Goal: Task Accomplishment & Management: Manage account settings

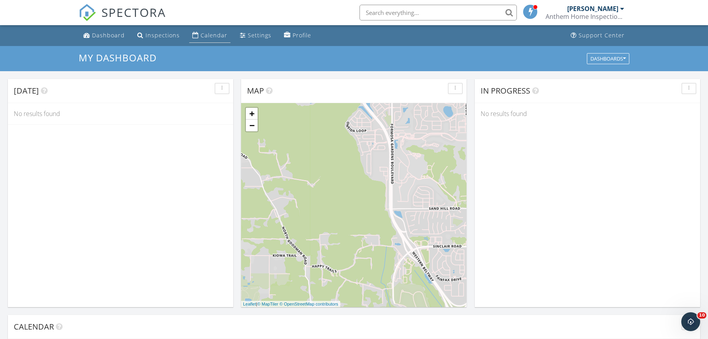
click at [201, 34] on div "Calendar" at bounding box center [214, 34] width 27 height 7
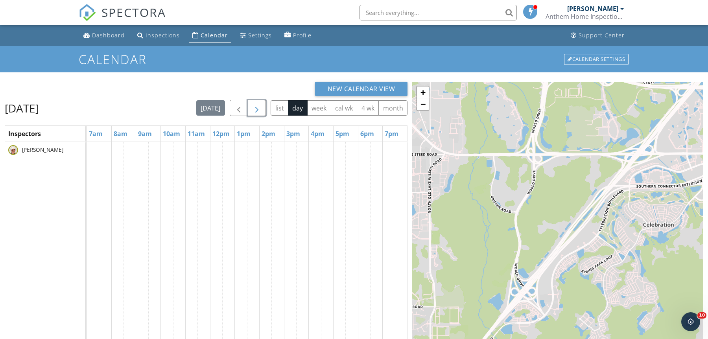
click at [260, 105] on span "button" at bounding box center [256, 107] width 9 height 9
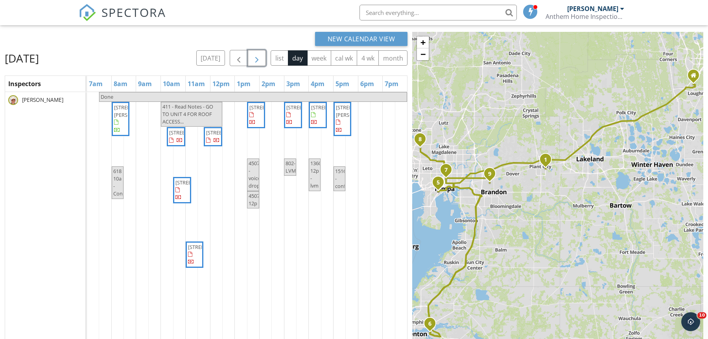
scroll to position [51, 0]
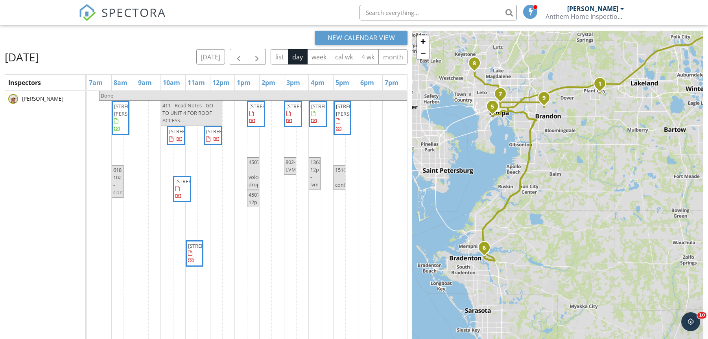
drag, startPoint x: 471, startPoint y: 258, endPoint x: 525, endPoint y: 181, distance: 94.6
click at [525, 181] on div "1 2 3 4 5 6 7 8 9 + − Excitement Drive, I 4, I 4, Lee Roy Selmon Crosstown Expr…" at bounding box center [557, 209] width 291 height 357
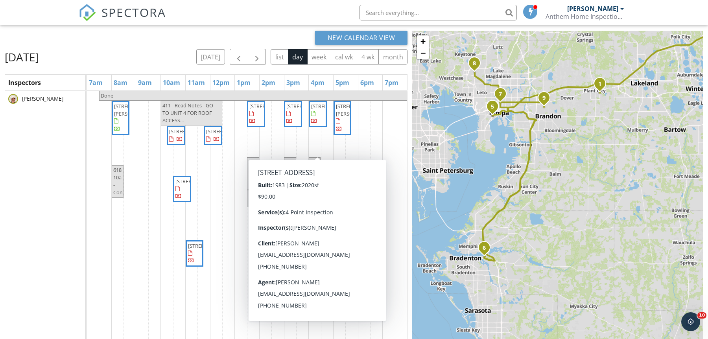
click at [476, 62] on icon "8" at bounding box center [474, 64] width 3 height 6
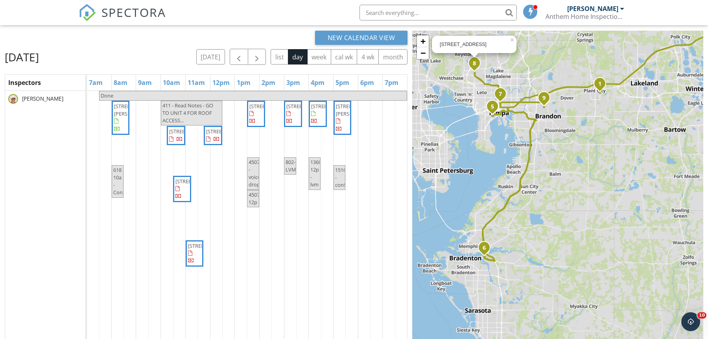
click at [484, 246] on icon "6" at bounding box center [484, 249] width 3 height 6
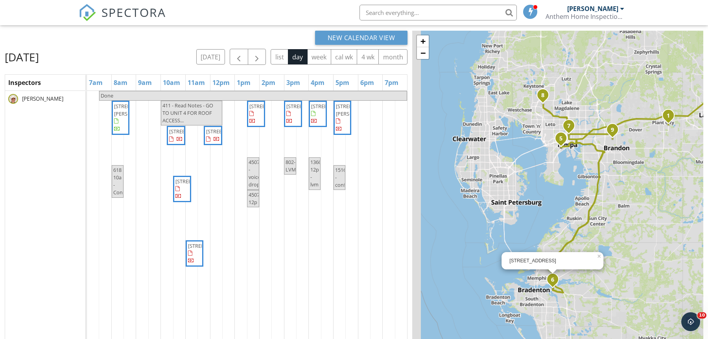
drag, startPoint x: 474, startPoint y: 92, endPoint x: 543, endPoint y: 125, distance: 76.6
click at [543, 126] on div "1 2 3 4 5 6 7 8 9 4507 Swordfish Dr, Bradenton, FL 34208 × + − Excitement Drive…" at bounding box center [557, 209] width 291 height 357
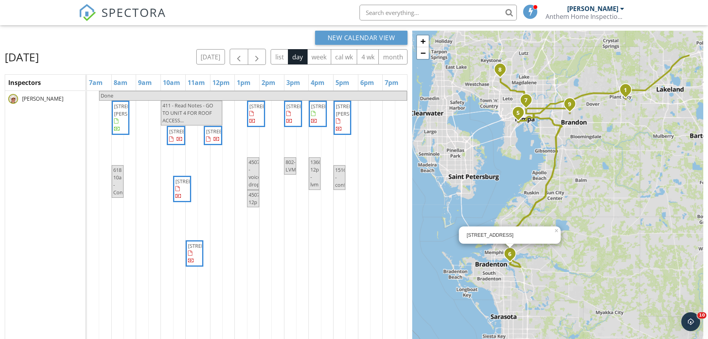
drag, startPoint x: 581, startPoint y: 215, endPoint x: 535, endPoint y: 188, distance: 53.3
click at [536, 188] on div "1 2 3 4 5 6 7 8 9 4507 Swordfish Dr, Bradenton, FL 34208 × + − Excitement Drive…" at bounding box center [557, 209] width 291 height 357
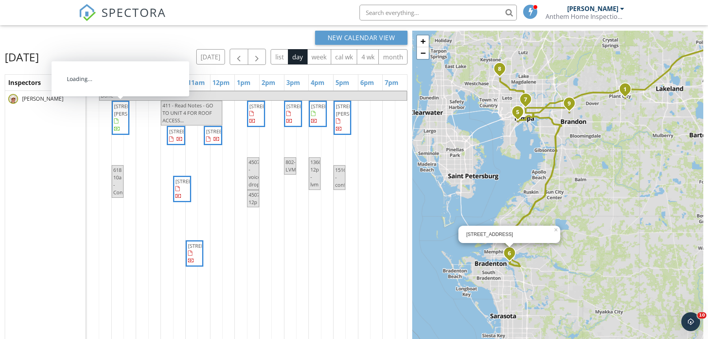
click at [119, 117] on span "618 Charlow Ct, Plant City 33563" at bounding box center [136, 110] width 44 height 15
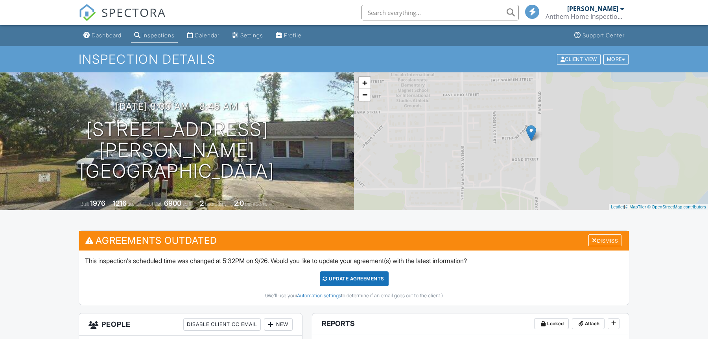
click at [147, 149] on h1 "[STREET_ADDRESS][PERSON_NAME] [GEOGRAPHIC_DATA]" at bounding box center [177, 150] width 329 height 62
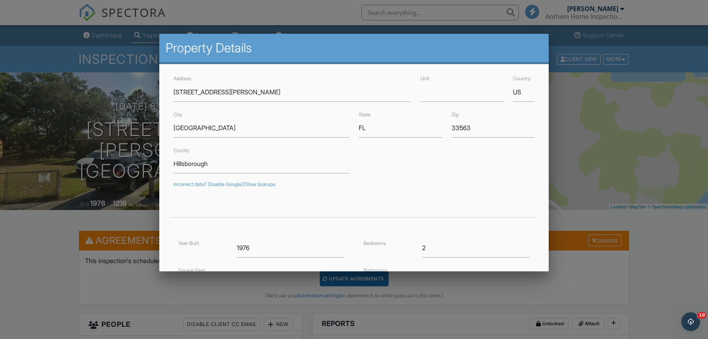
click at [621, 219] on div at bounding box center [354, 173] width 708 height 424
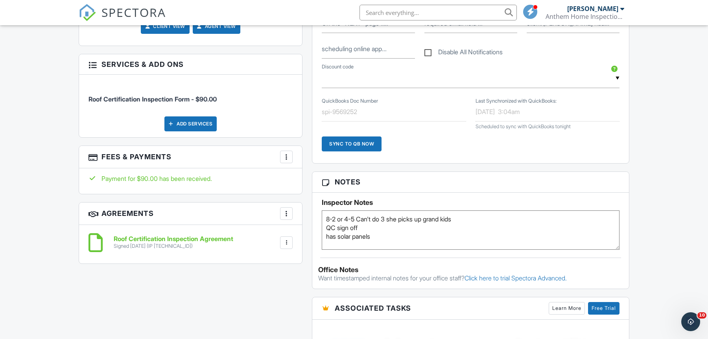
scroll to position [526, 0]
click at [396, 236] on textarea "8-2 or 4-5 Can't do 3 she picks up grand kids QC sign off has solar panels" at bounding box center [471, 229] width 298 height 39
type textarea "8-2 or 4-5 Can't do 3 she picks up grand kids QC sign off has solar panels No r…"
click at [46, 116] on div "Dashboard Inspections Calendar Settings Profile Support Center Inspection Detai…" at bounding box center [354, 187] width 708 height 1377
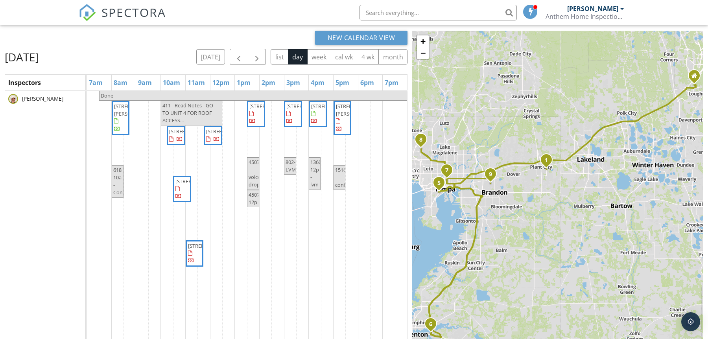
click at [178, 135] on span "411 S Fremont Ave 2, Tampa 33606" at bounding box center [191, 131] width 44 height 7
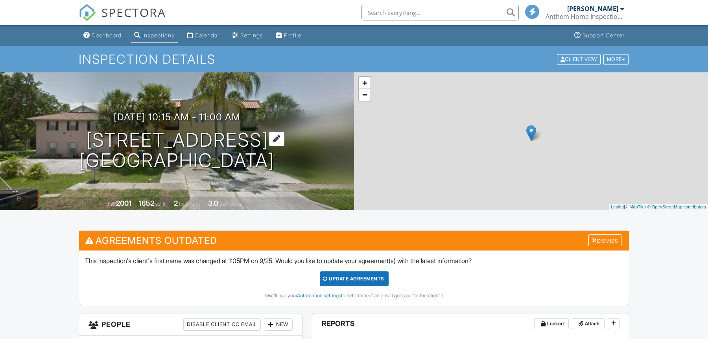
click at [178, 150] on h1 "411 S Fremont Ave 2 Tampa, FL 33606" at bounding box center [176, 151] width 195 height 42
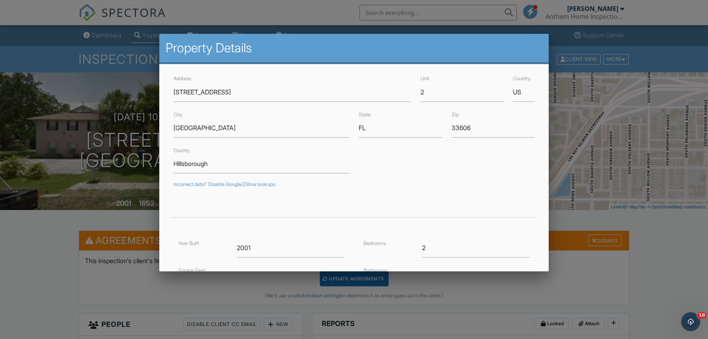
click at [595, 275] on div at bounding box center [354, 173] width 708 height 424
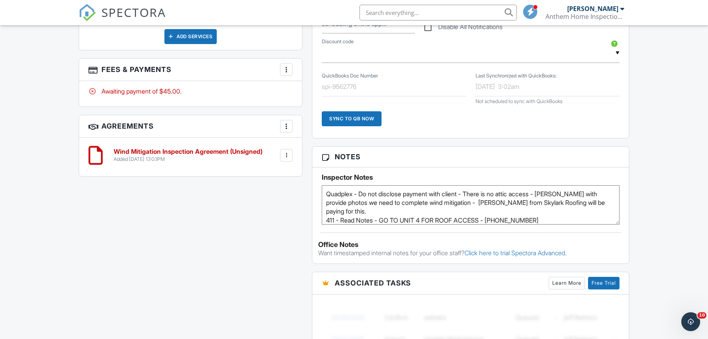
scroll to position [553, 0]
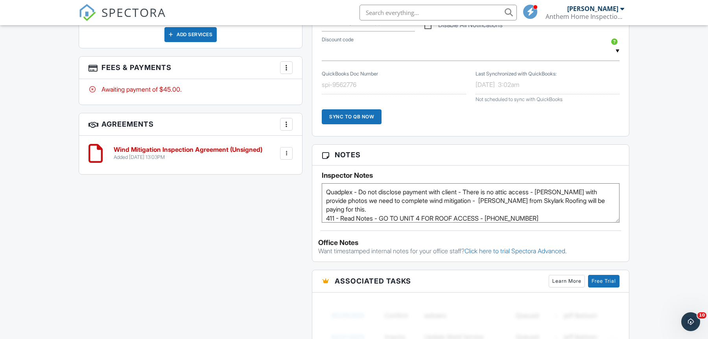
click at [545, 206] on textarea "Quadplex - Do not disclose payment with client - There is no attic access - Jos…" at bounding box center [471, 202] width 298 height 39
paste textarea "BTR-25-0602251"
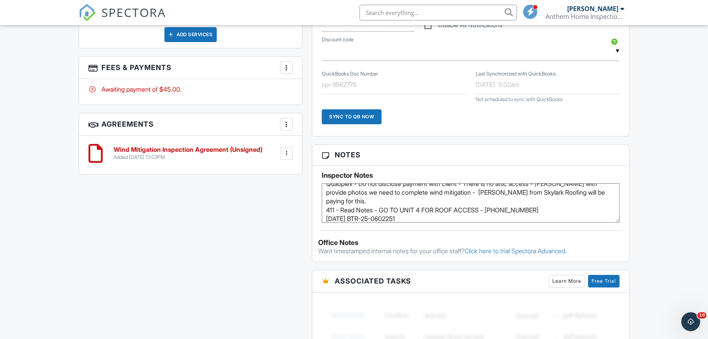
click at [351, 210] on textarea "Quadplex - Do not disclose payment with client - There is no attic access - Jos…" at bounding box center [471, 202] width 298 height 39
type textarea "Quadplex - Do not disclose payment with client - There is no attic access - Jos…"
click at [271, 186] on div "All emails and texts are disabled for this inspection! All emails and texts hav…" at bounding box center [354, 86] width 560 height 816
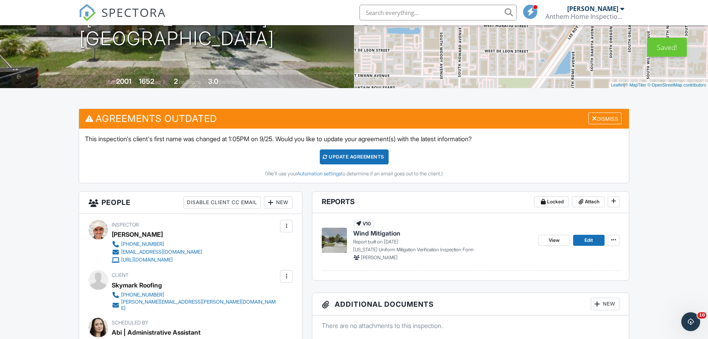
scroll to position [94, 0]
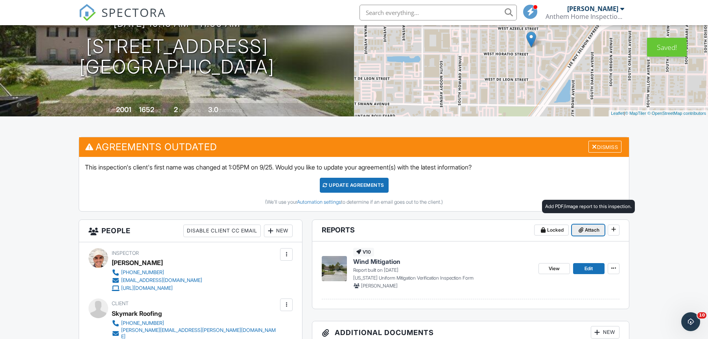
click at [586, 231] on span "Attach" at bounding box center [592, 230] width 15 height 8
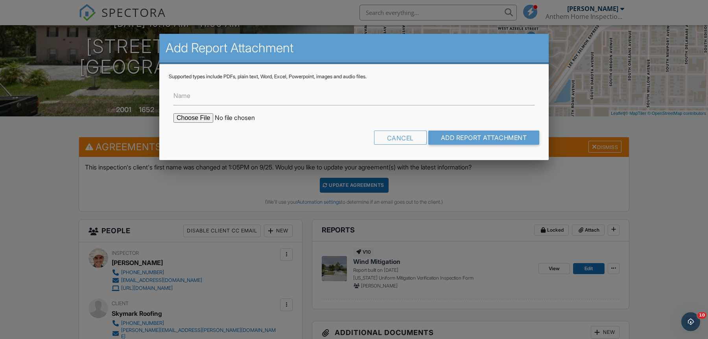
click at [201, 115] on input "file" at bounding box center [241, 117] width 134 height 9
type input "C:\fakepath\Building Permits at 411 S Fremont Ave, Tampa, FL, 33606.pdf"
click at [491, 131] on input "Add Report Attachment" at bounding box center [484, 138] width 111 height 14
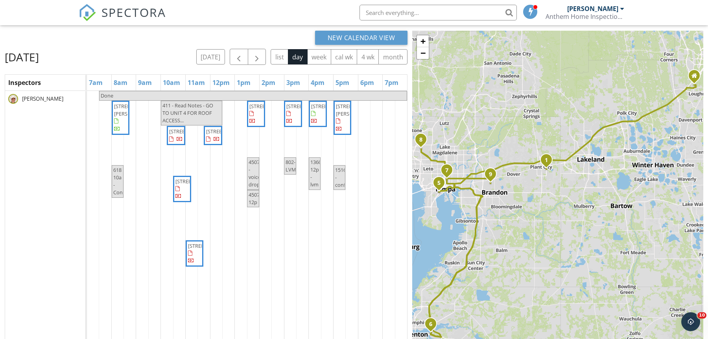
click at [190, 194] on link "[STREET_ADDRESS]" at bounding box center [182, 189] width 18 height 27
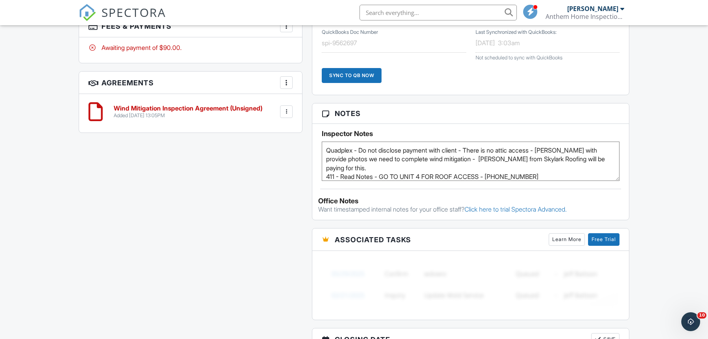
click at [565, 171] on textarea "Quadplex - Do not disclose payment with client - There is no attic access - Jos…" at bounding box center [471, 161] width 298 height 39
paste textarea "04.09.25 BTR-25-0602251"
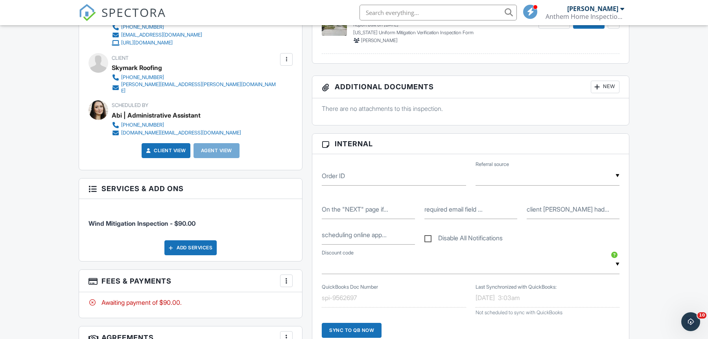
scroll to position [122, 0]
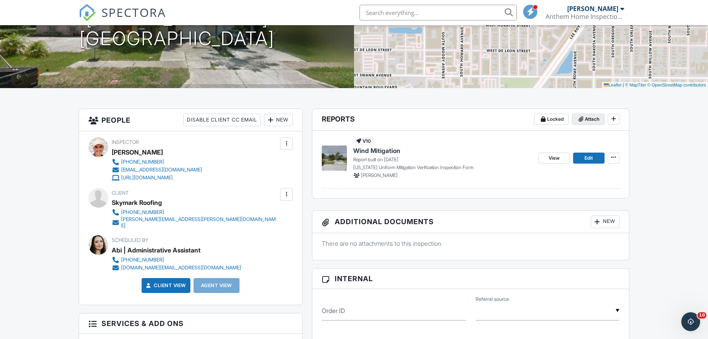
type textarea "Quadplex - Do not disclose payment with client - There is no attic access - Jos…"
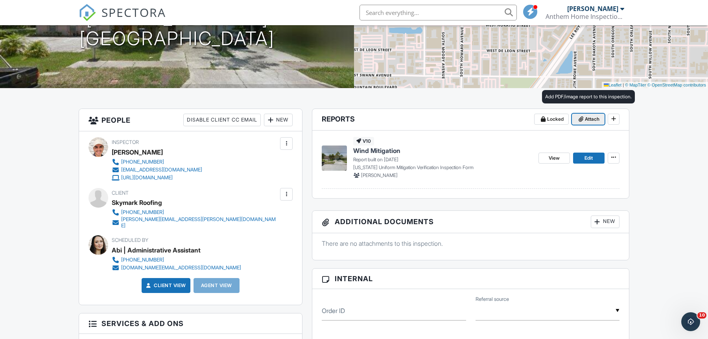
click at [586, 115] on button "Attach" at bounding box center [588, 119] width 33 height 11
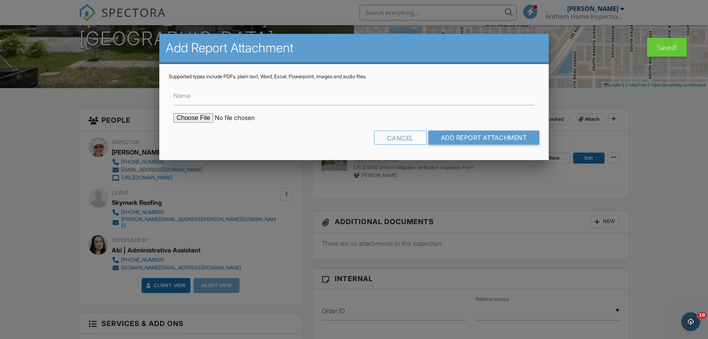
click at [198, 113] on input "file" at bounding box center [241, 117] width 134 height 9
type input "C:\fakepath\Building Permits at 411 S Fremont Ave, Tampa, FL, 33606.pdf"
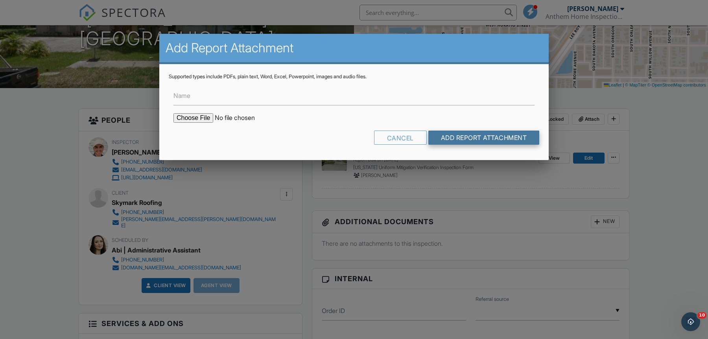
click at [478, 132] on input "Add Report Attachment" at bounding box center [484, 138] width 111 height 14
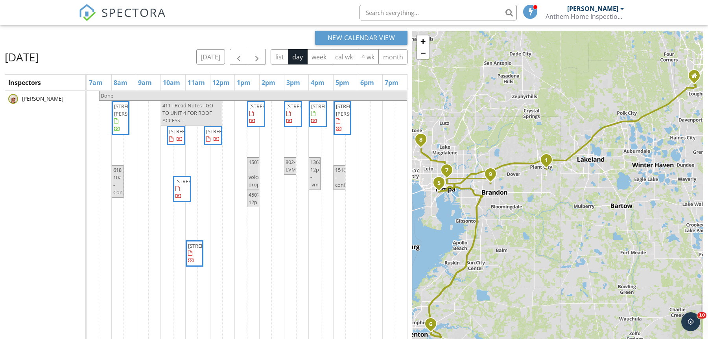
click at [198, 262] on span "[STREET_ADDRESS]" at bounding box center [194, 253] width 15 height 23
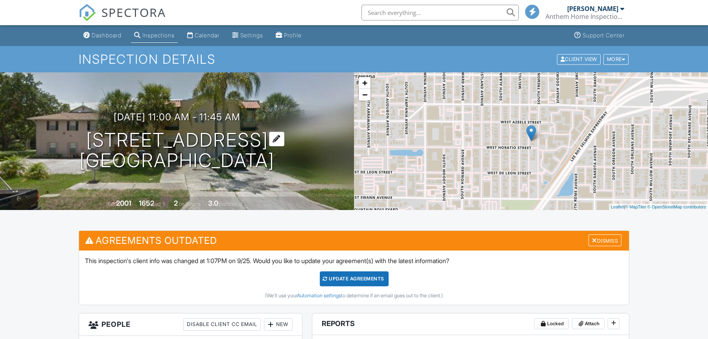
click at [187, 152] on h1 "411 S Fremont Ave 3 Tampa, FL 33606" at bounding box center [176, 151] width 195 height 42
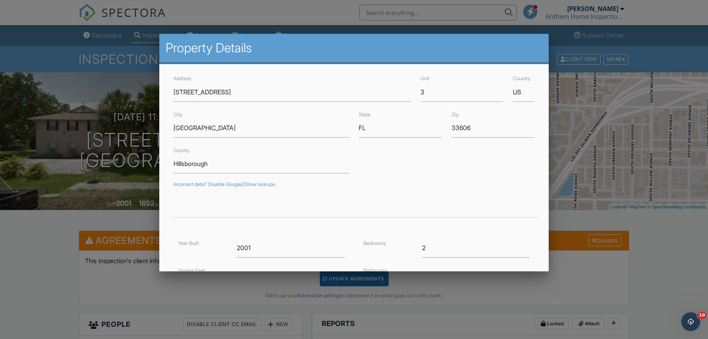
click at [532, 246] on div "2" at bounding box center [476, 247] width 117 height 19
click at [587, 251] on div at bounding box center [354, 173] width 708 height 424
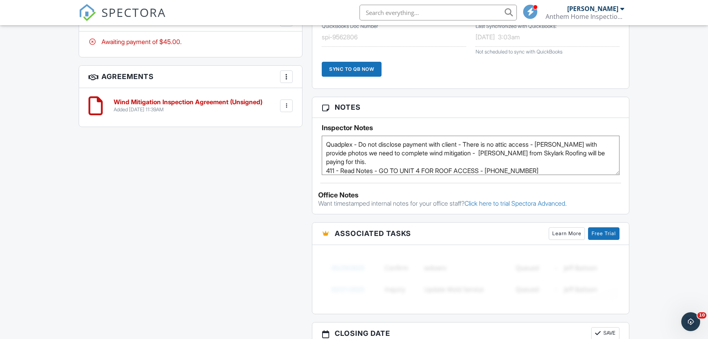
scroll to position [603, 0]
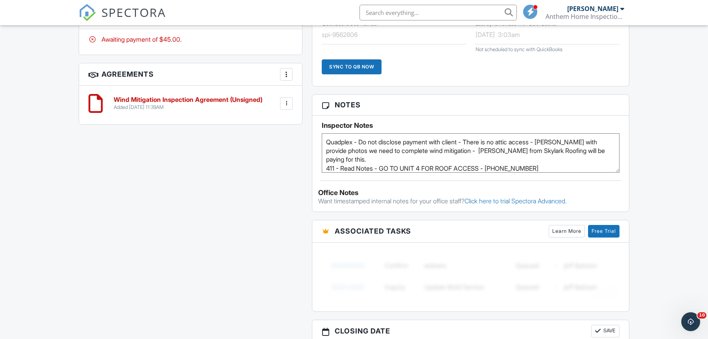
click at [562, 166] on textarea "Quadplex - Do not disclose payment with client - There is no attic access - Jos…" at bounding box center [471, 152] width 298 height 39
paste textarea "04.09.25 BTR-25-0602251"
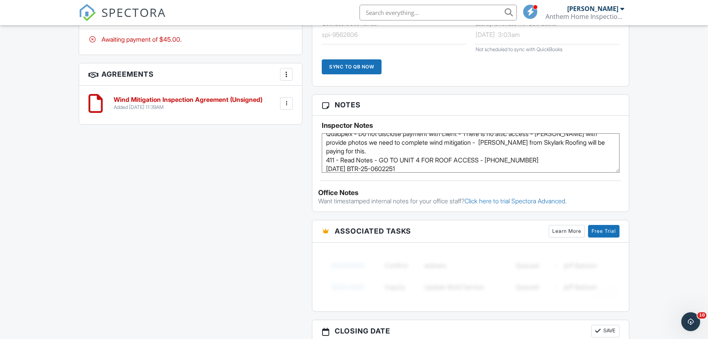
type textarea "Quadplex - Do not disclose payment with client - There is no attic access - Jos…"
click at [586, 91] on div "Reports Locked Attach New Wind Mitigation Florida Uniform Mitigation Verificati…" at bounding box center [470, 77] width 327 height 734
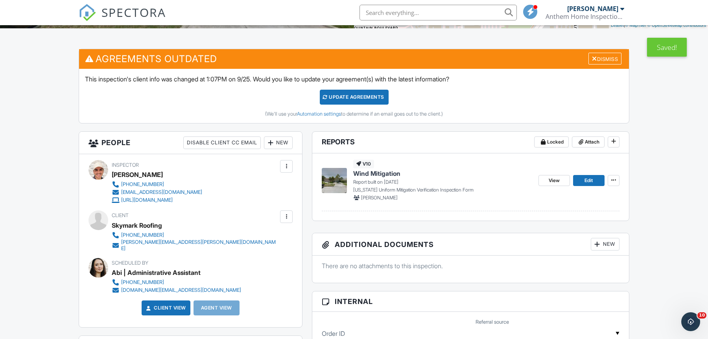
scroll to position [178, 0]
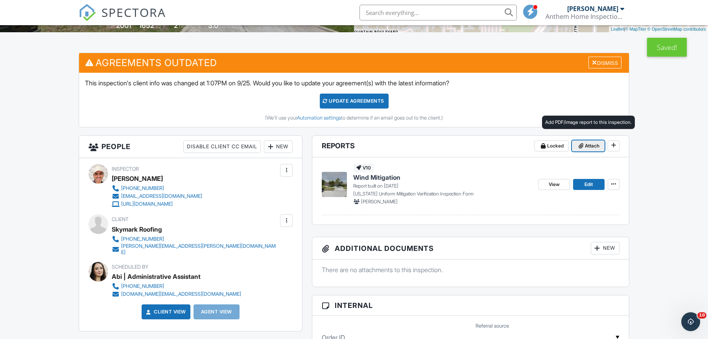
click at [583, 142] on span at bounding box center [581, 146] width 8 height 8
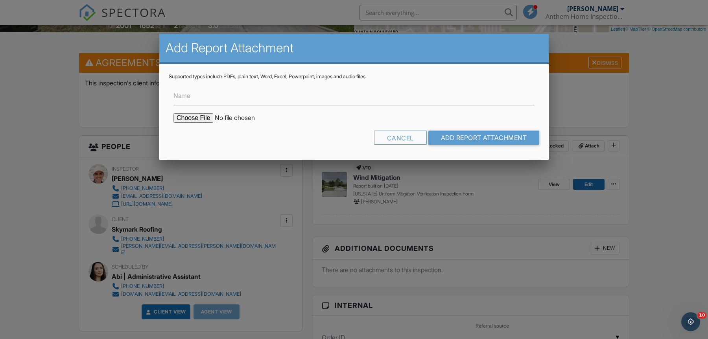
click at [191, 119] on input "file" at bounding box center [241, 117] width 134 height 9
type input "C:\fakepath\Building Permits at 411 S Fremont Ave, Tampa, FL, 33606.pdf"
click at [449, 133] on input "Add Report Attachment" at bounding box center [484, 138] width 111 height 14
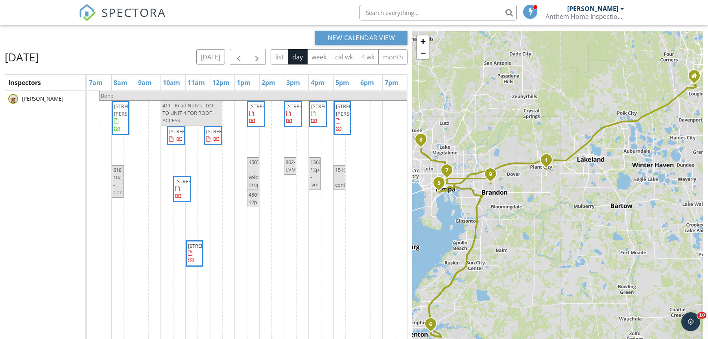
click at [214, 135] on span "411 S Fremont Ave 4, Tampa 33606" at bounding box center [228, 131] width 44 height 7
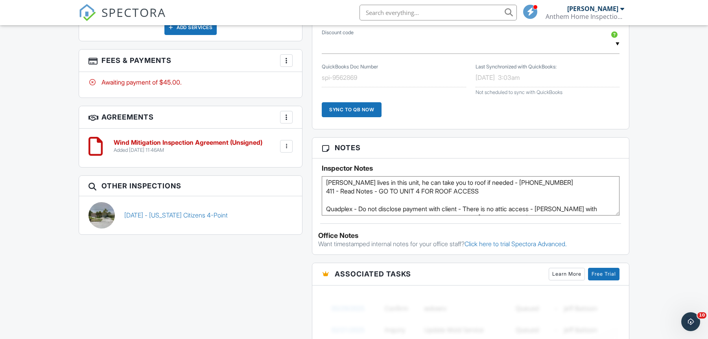
scroll to position [22, 0]
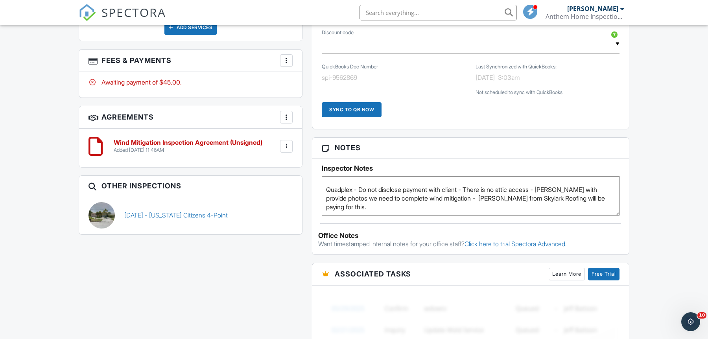
click at [613, 195] on textarea "Pablo lives in this unit, he can take you to roof if needed - 813-495-7100 411 …" at bounding box center [471, 195] width 298 height 39
paste textarea "[DATE] BTR-25-0602251"
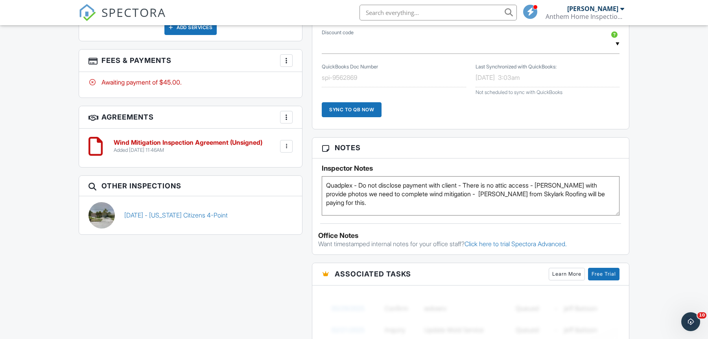
scroll to position [35, 0]
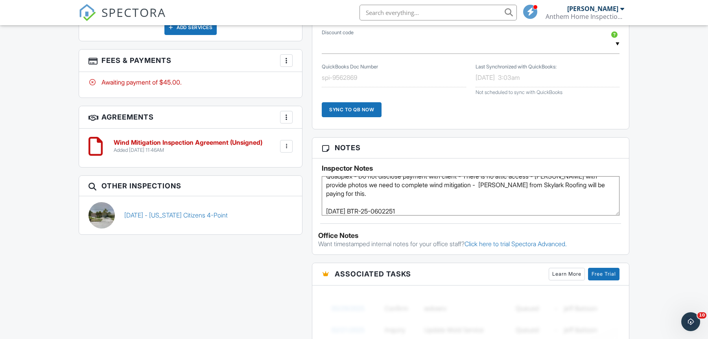
type textarea "Pablo lives in this unit, he can take you to roof if needed - 813-495-7100 411 …"
click at [601, 154] on h3 "Notes" at bounding box center [470, 148] width 317 height 20
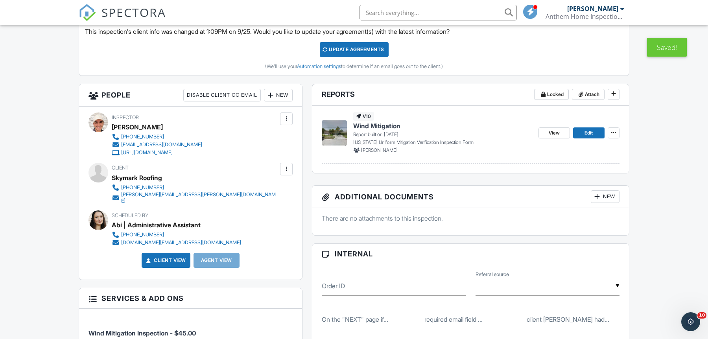
scroll to position [224, 0]
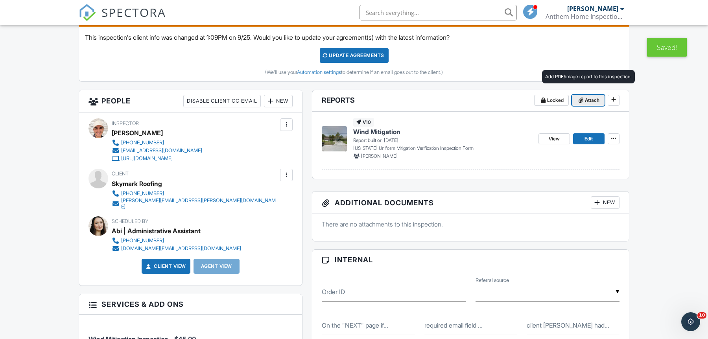
click at [585, 95] on button "Attach" at bounding box center [588, 100] width 33 height 11
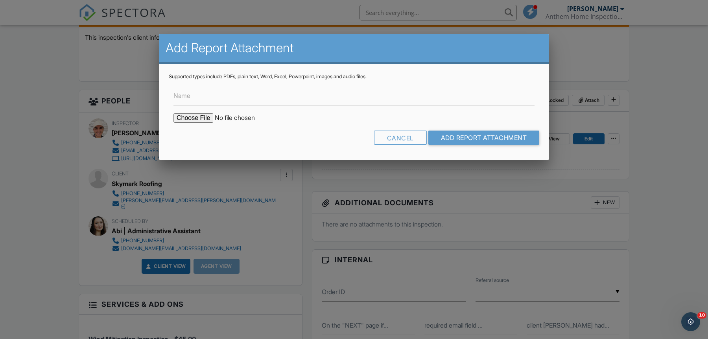
click at [189, 120] on input "file" at bounding box center [241, 117] width 134 height 9
type input "C:\fakepath\Building Permits at 411 S Fremont Ave, Tampa, FL, 33606.pdf"
click at [455, 139] on input "Add Report Attachment" at bounding box center [484, 138] width 111 height 14
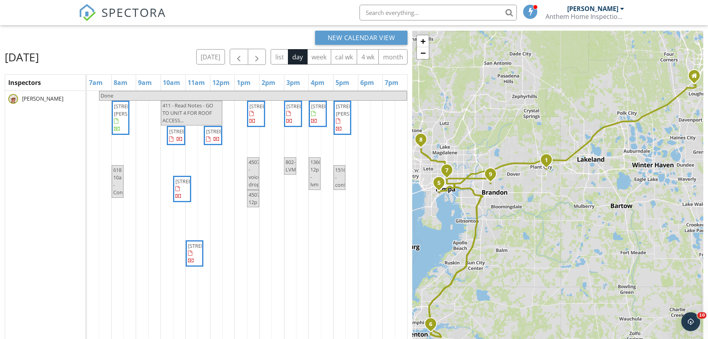
click at [259, 119] on span "4507 Swordfish Dr, Bradenton 34208" at bounding box center [256, 114] width 15 height 23
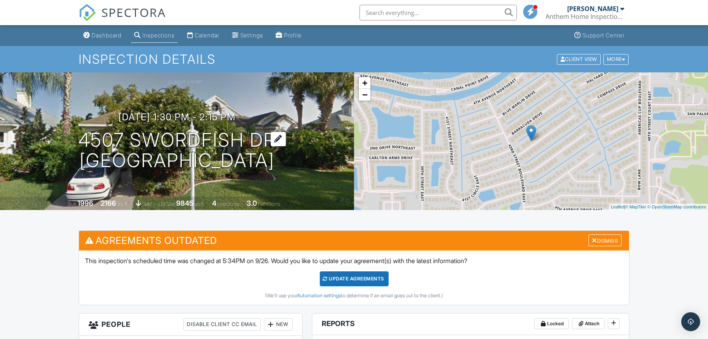
click at [193, 163] on h1 "4507 Swordfish Dr [GEOGRAPHIC_DATA], FL 34208" at bounding box center [177, 151] width 198 height 42
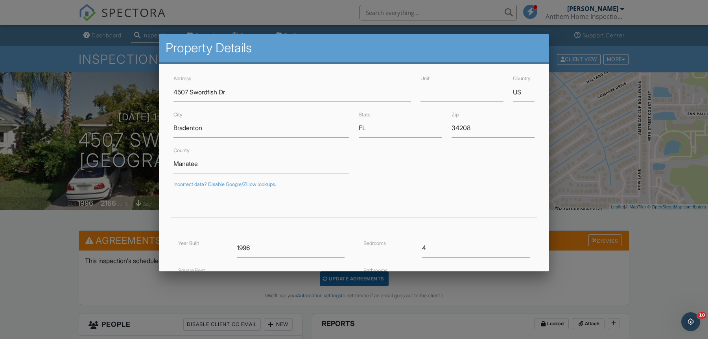
click at [586, 233] on div at bounding box center [354, 173] width 708 height 424
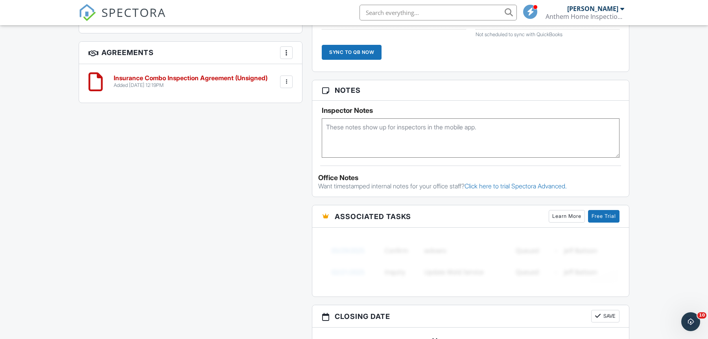
scroll to position [680, 0]
click at [398, 131] on textarea at bounding box center [471, 137] width 298 height 39
paste textarea "BLD2111-2297"
type textarea "01.20.22 BLD2111-2297"
click at [429, 107] on h5 "Inspector Notes" at bounding box center [471, 110] width 298 height 8
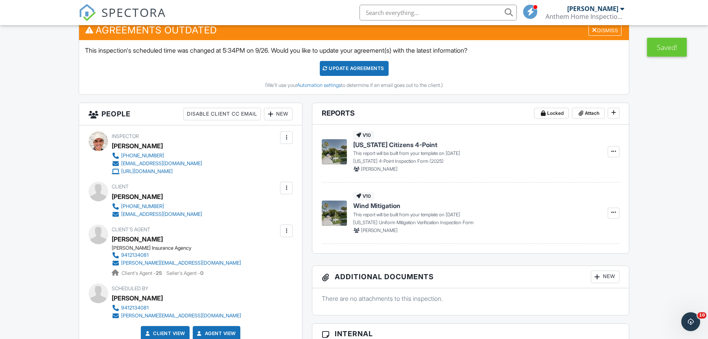
scroll to position [209, 0]
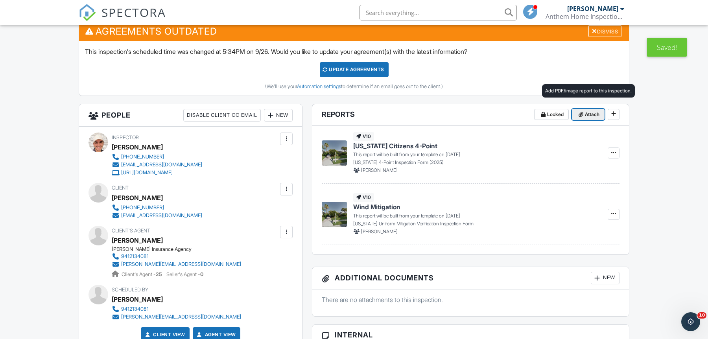
click at [589, 114] on span "Attach" at bounding box center [592, 115] width 15 height 8
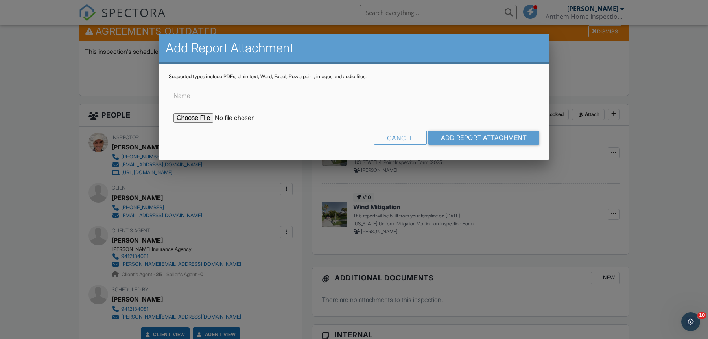
click at [208, 115] on input "file" at bounding box center [241, 117] width 134 height 9
type input "C:\fakepath\Building Permits at 4507 Swordfish Dr, Bradenton, FL, 34208.pdf"
click at [455, 144] on input "Add Report Attachment" at bounding box center [484, 138] width 111 height 14
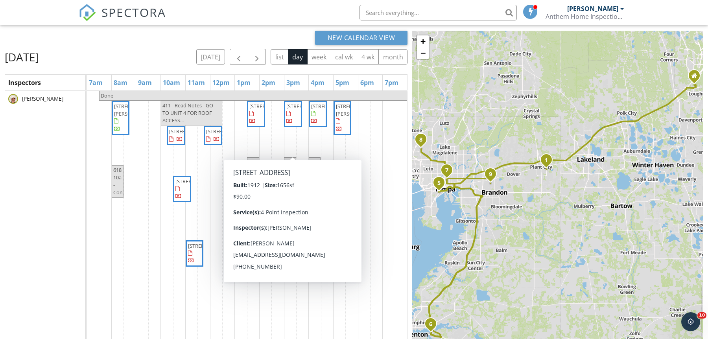
click at [290, 110] on span "[STREET_ADDRESS]" at bounding box center [308, 106] width 44 height 7
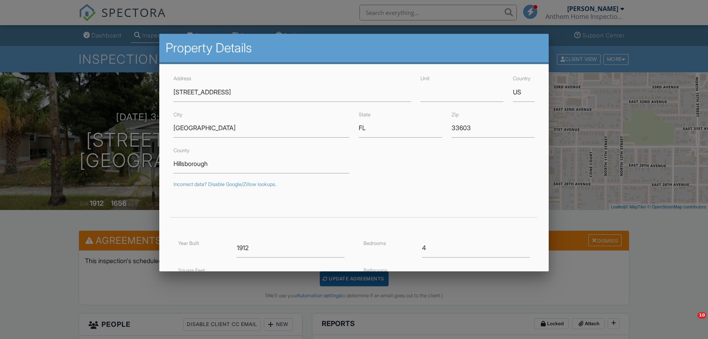
click at [637, 279] on div at bounding box center [354, 173] width 708 height 424
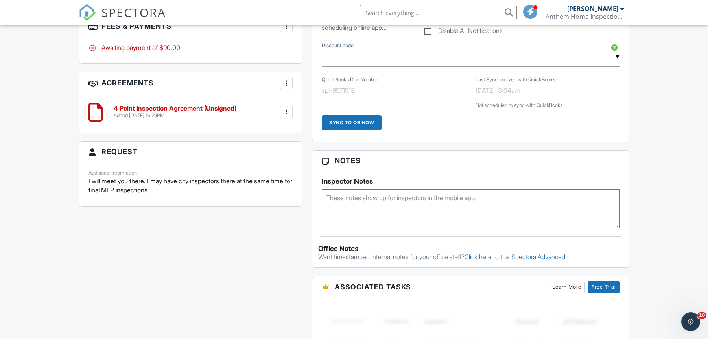
scroll to position [550, 0]
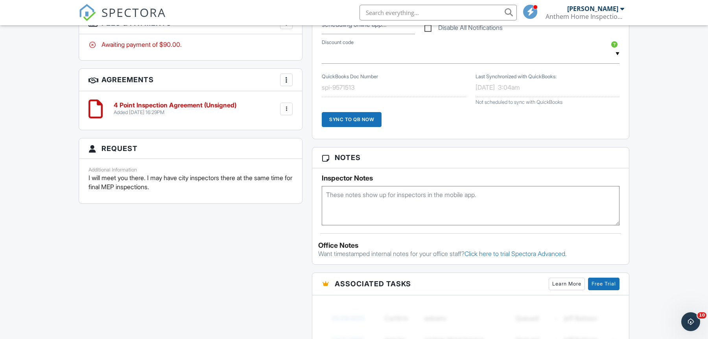
click at [365, 181] on div "Inspector Notes" at bounding box center [471, 199] width 298 height 51
click at [367, 199] on textarea at bounding box center [471, 205] width 298 height 39
paste textarea "BLD-24-0505855"
type textarea "04.02.25 BLD-24-0505855"
click at [419, 135] on div "Order ID ▼ Insurance Agent Real Estate Agent Insurance Agent Internet Search Re…" at bounding box center [470, 41] width 317 height 195
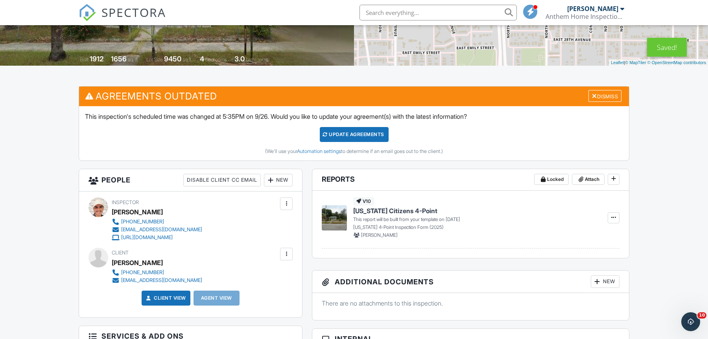
scroll to position [172, 0]
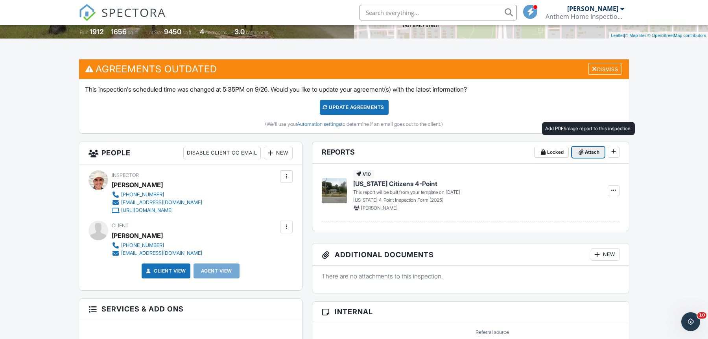
click at [586, 151] on span "Attach" at bounding box center [592, 152] width 15 height 8
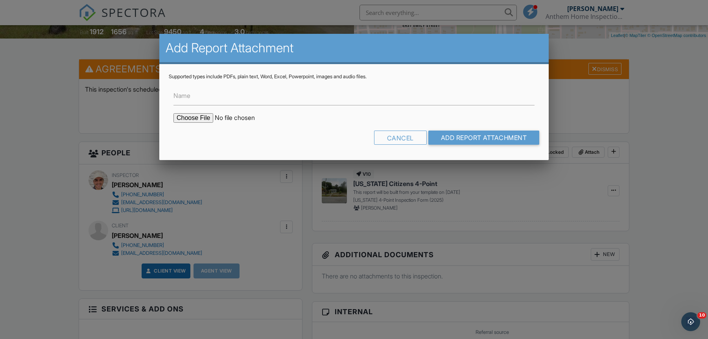
click at [180, 120] on input "file" at bounding box center [241, 117] width 134 height 9
type input "C:\fakepath\Building Permits at 802 E Lake Ave, Tampa, FL, 33603.pdf"
click at [483, 139] on input "Add Report Attachment" at bounding box center [484, 138] width 111 height 14
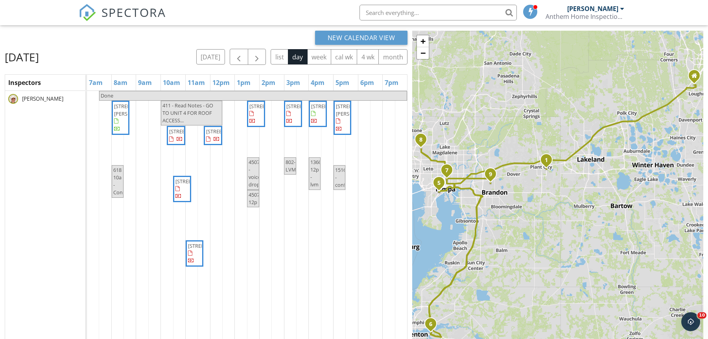
click at [319, 123] on span "[STREET_ADDRESS]" at bounding box center [317, 114] width 15 height 23
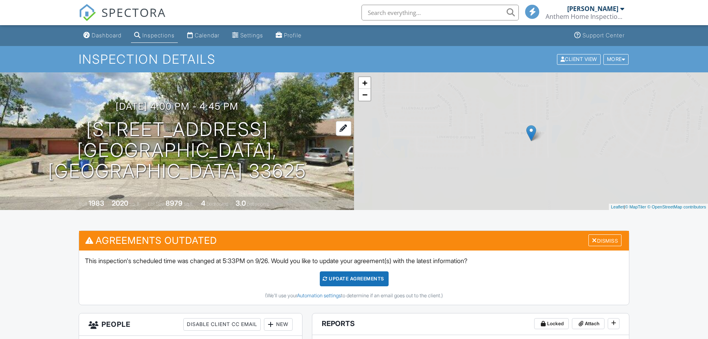
click at [171, 161] on h1 "[STREET_ADDRESS] [GEOGRAPHIC_DATA], [GEOGRAPHIC_DATA] 33625" at bounding box center [177, 150] width 329 height 62
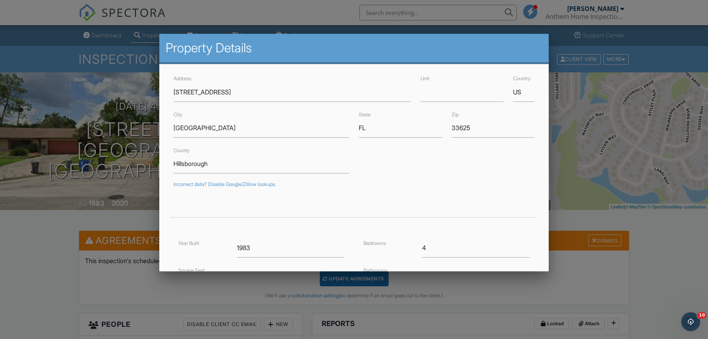
click at [597, 281] on div at bounding box center [354, 173] width 708 height 424
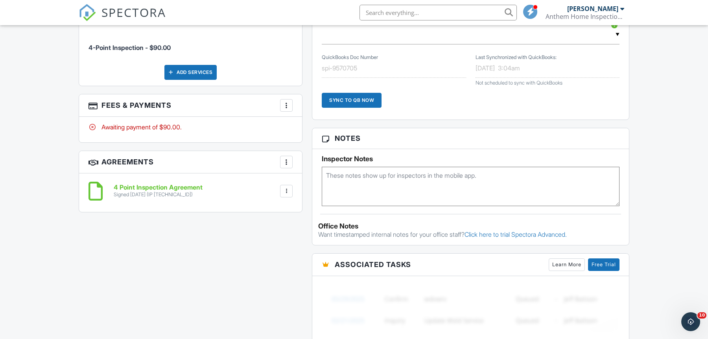
scroll to position [577, 0]
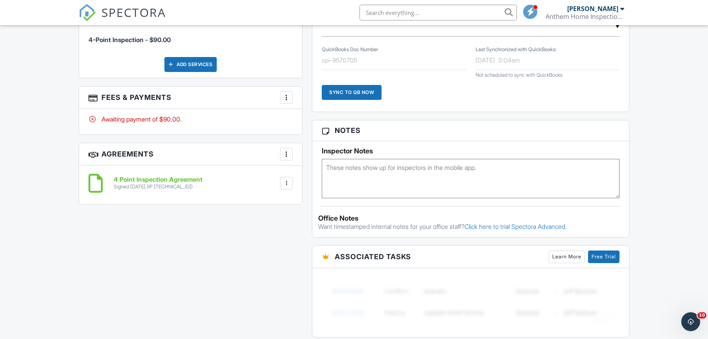
click at [385, 161] on textarea at bounding box center [471, 178] width 298 height 39
paste textarea "HC-BTR-24-0200907"
type textarea "[DATE] HC-BTR-24-0200907"
click at [447, 141] on div "Inspector Notes 04.15.24 HC-BTR-24-0200907" at bounding box center [470, 169] width 317 height 57
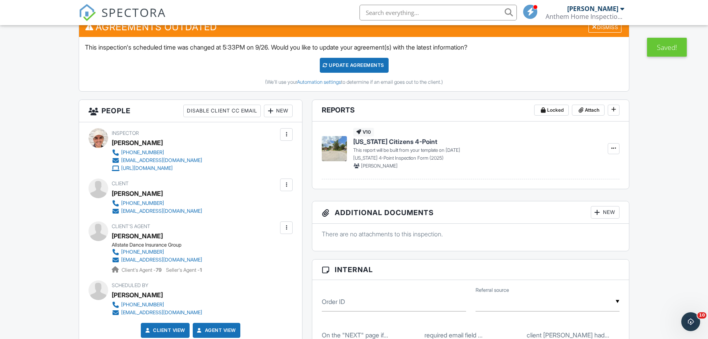
scroll to position [197, 0]
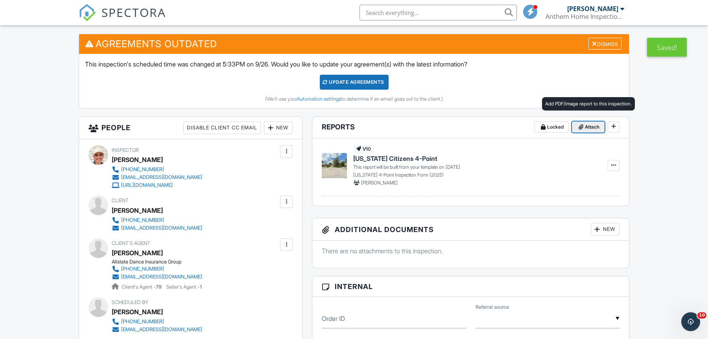
click at [590, 127] on span "Attach" at bounding box center [592, 127] width 15 height 8
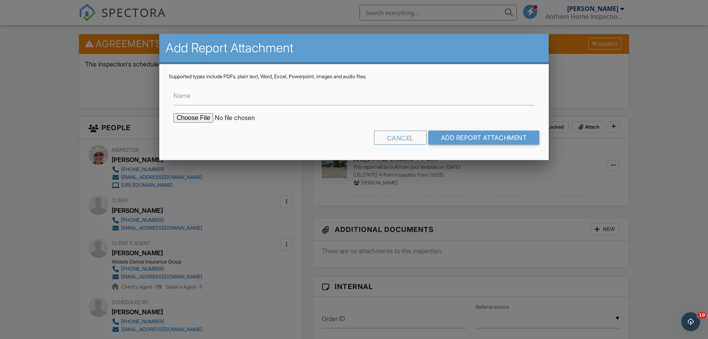
click at [190, 120] on input "file" at bounding box center [241, 117] width 134 height 9
type input "C:\fakepath\Building Permits at 13608 Friar Pl, Tampa, FL, 33625.pdf"
click at [467, 144] on input "Add Report Attachment" at bounding box center [484, 138] width 111 height 14
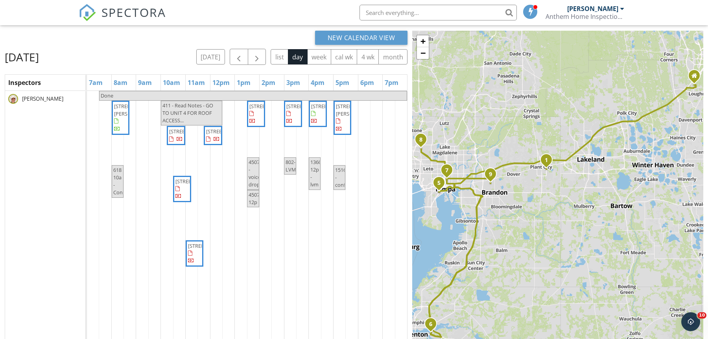
click at [341, 117] on span "[STREET_ADDRESS][PERSON_NAME]" at bounding box center [358, 110] width 44 height 15
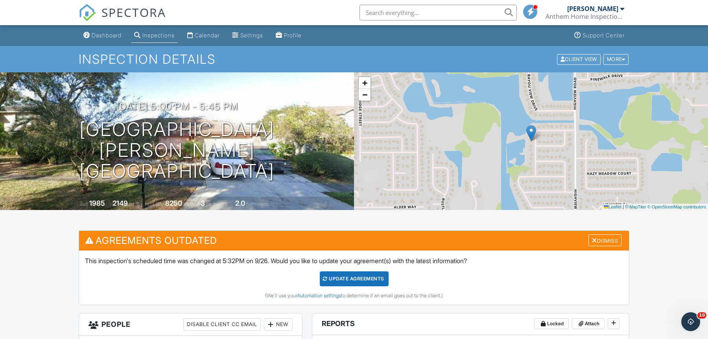
click at [234, 139] on h1 "[GEOGRAPHIC_DATA] [GEOGRAPHIC_DATA], FL 33510" at bounding box center [177, 150] width 329 height 62
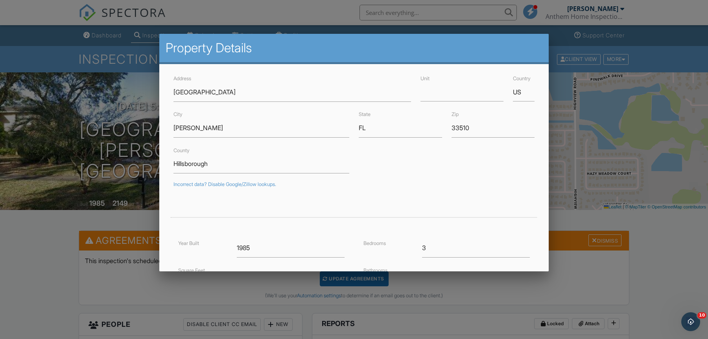
click at [633, 272] on div at bounding box center [354, 173] width 708 height 424
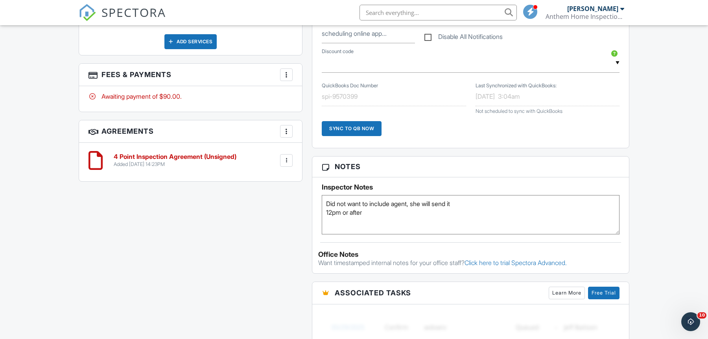
scroll to position [543, 0]
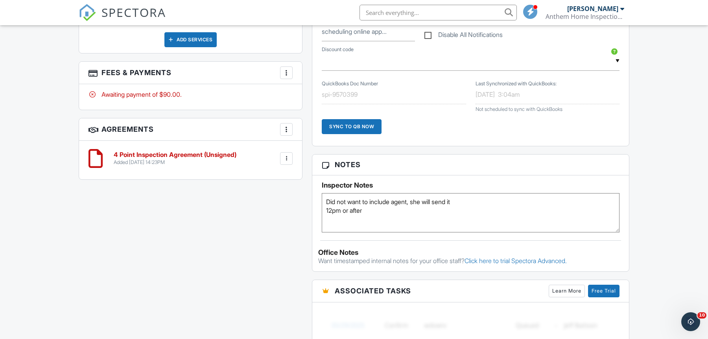
click at [404, 213] on textarea "Did not want to include agent, she will send it 12pm or after" at bounding box center [471, 212] width 298 height 39
type textarea "Did not want to include agent, she will send it 12pm or after no roof permits i…"
click at [286, 200] on div "All emails and texts are disabled for this inspection! All emails and texts hav…" at bounding box center [354, 96] width 560 height 816
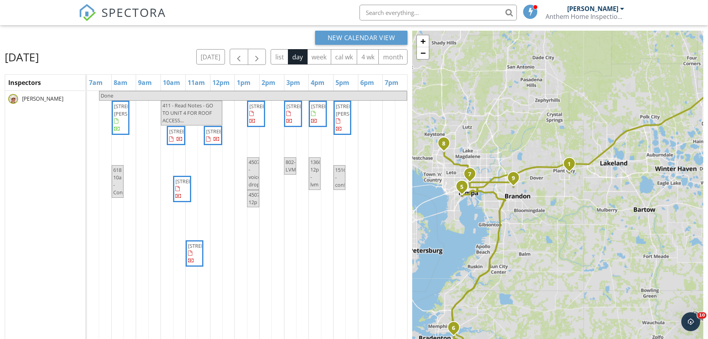
drag, startPoint x: 455, startPoint y: 142, endPoint x: 532, endPoint y: 168, distance: 80.8
click at [532, 168] on div "1 2 3 4 5 6 7 8 9 + − [GEOGRAPHIC_DATA][PERSON_NAME], [GEOGRAPHIC_DATA], [PERSO…" at bounding box center [557, 209] width 291 height 357
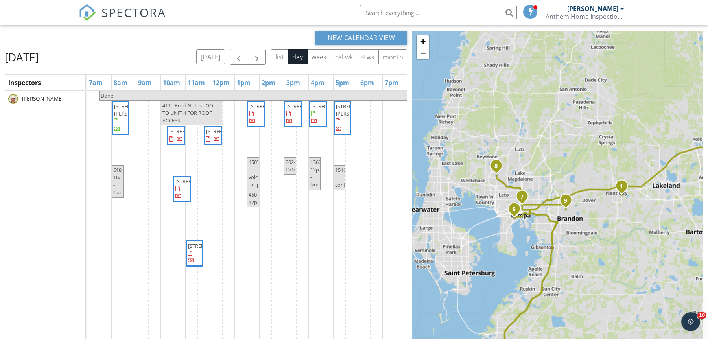
click at [496, 164] on icon "8" at bounding box center [496, 167] width 3 height 6
click at [571, 203] on span "9" at bounding box center [566, 200] width 18 height 18
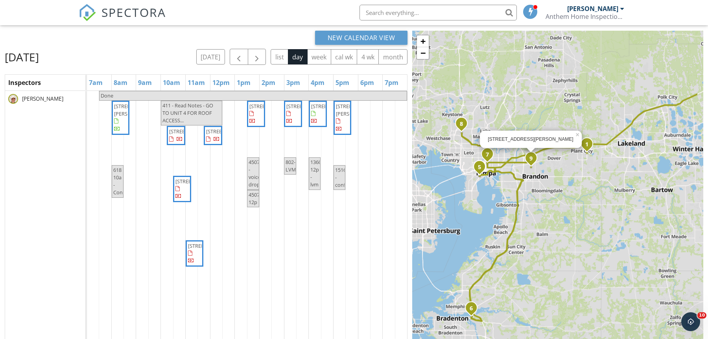
drag, startPoint x: 618, startPoint y: 236, endPoint x: 582, endPoint y: 192, distance: 57.1
click at [582, 192] on div "1 2 3 4 5 6 7 8 [GEOGRAPHIC_DATA][STREET_ADDRESS] × + − [GEOGRAPHIC_DATA][PERSO…" at bounding box center [557, 209] width 291 height 357
